Goal: Information Seeking & Learning: Learn about a topic

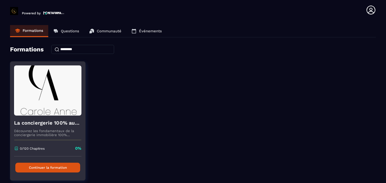
click at [46, 169] on button "Continuer la formation" at bounding box center [47, 168] width 65 height 10
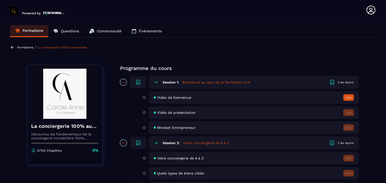
click at [203, 82] on h5 "Bienvenue au sein de la formation LCA" at bounding box center [216, 82] width 68 height 5
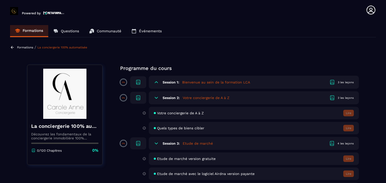
click at [203, 82] on h5 "Bienvenue au sein de la formation LCA" at bounding box center [216, 82] width 68 height 5
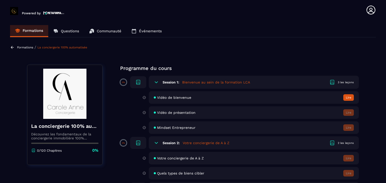
click at [346, 97] on button "Lire" at bounding box center [348, 97] width 11 height 7
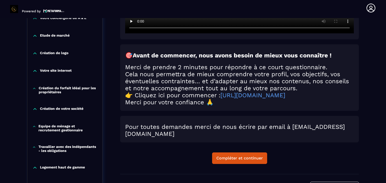
scroll to position [203, 0]
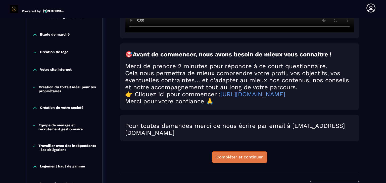
click at [251, 160] on div "Compléter et continuer" at bounding box center [239, 157] width 46 height 5
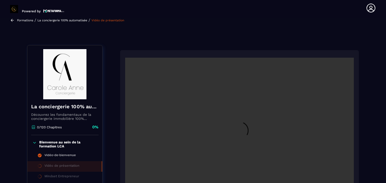
scroll to position [77, 0]
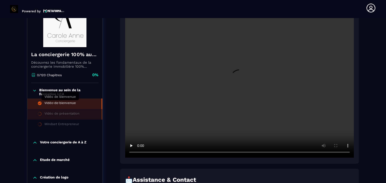
click at [59, 102] on div "Vidéo de bienvenue" at bounding box center [59, 104] width 31 height 6
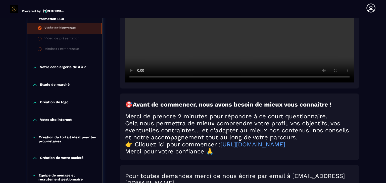
scroll to position [203, 0]
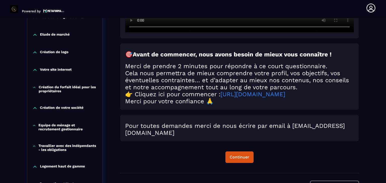
click at [285, 95] on link "[URL][DOMAIN_NAME]" at bounding box center [252, 94] width 65 height 7
click at [238, 160] on div "Continuer" at bounding box center [240, 157] width 20 height 5
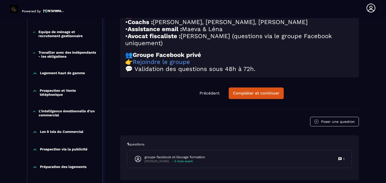
scroll to position [304, 0]
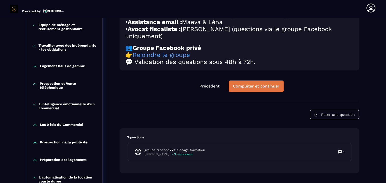
click at [243, 89] on div "Compléter et continuer" at bounding box center [256, 86] width 46 height 5
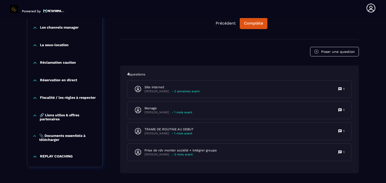
scroll to position [536, 0]
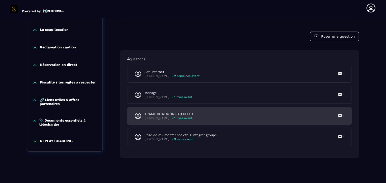
click at [154, 119] on p "[PERSON_NAME]" at bounding box center [156, 119] width 25 height 4
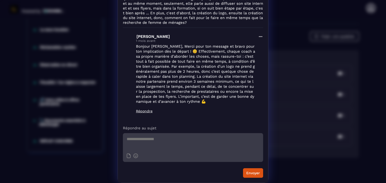
scroll to position [0, 0]
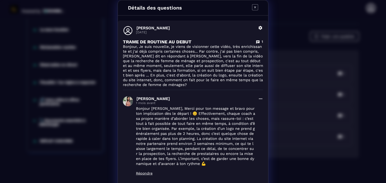
click at [253, 7] on icon "Modal window" at bounding box center [255, 7] width 6 height 6
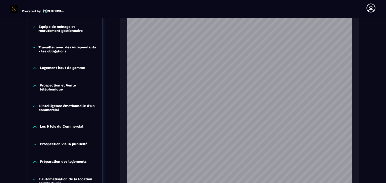
scroll to position [126, 0]
